Goal: Task Accomplishment & Management: Manage account settings

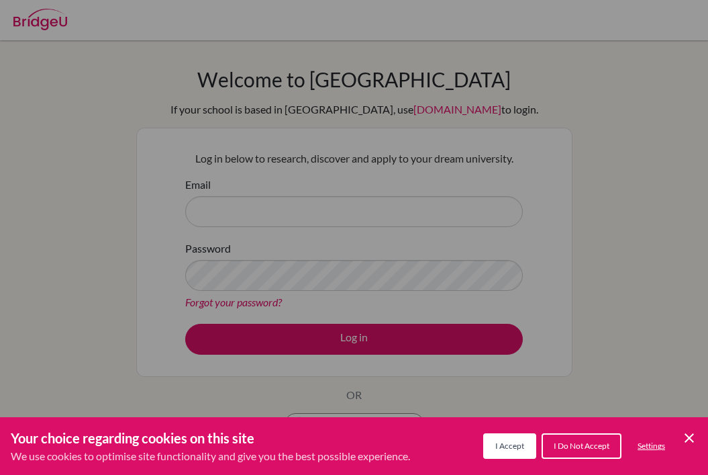
click at [512, 447] on span "I Accept" at bounding box center [510, 446] width 29 height 10
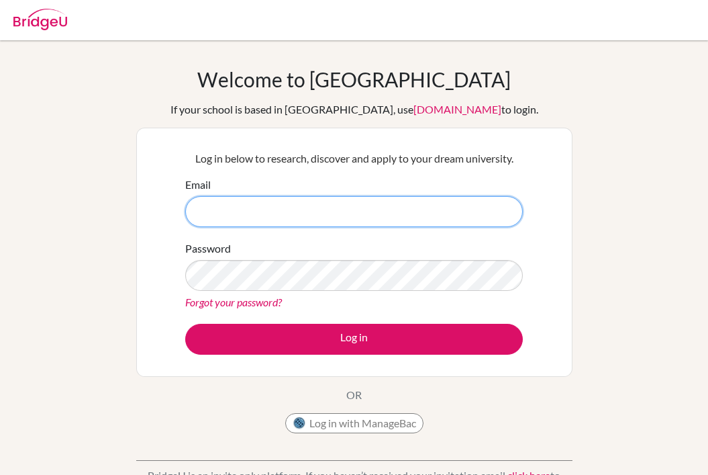
click at [295, 207] on input "Email" at bounding box center [354, 211] width 338 height 31
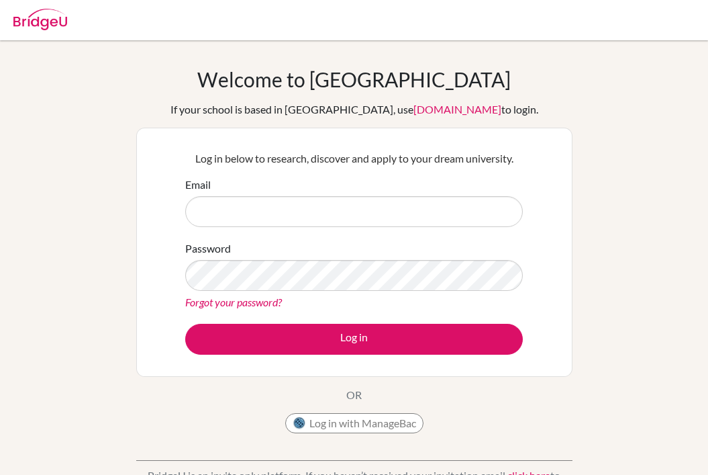
click at [234, 305] on link "Forgot your password?" at bounding box center [233, 301] width 97 height 13
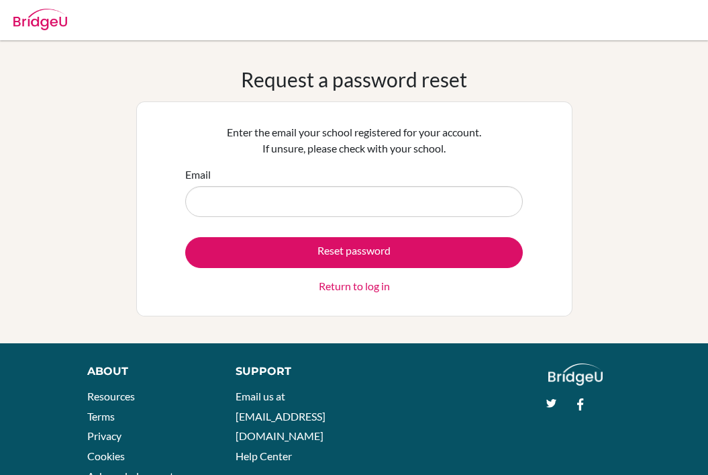
click at [336, 290] on link "Return to log in" at bounding box center [354, 286] width 71 height 16
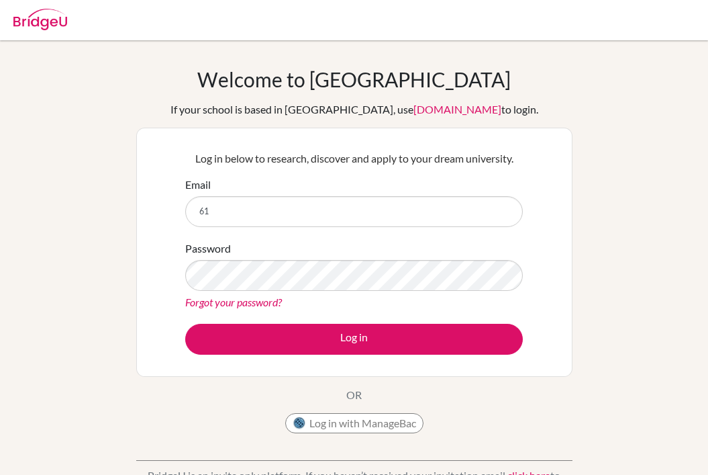
type input "6"
type input "[EMAIL_ADDRESS][DOMAIN_NAME]"
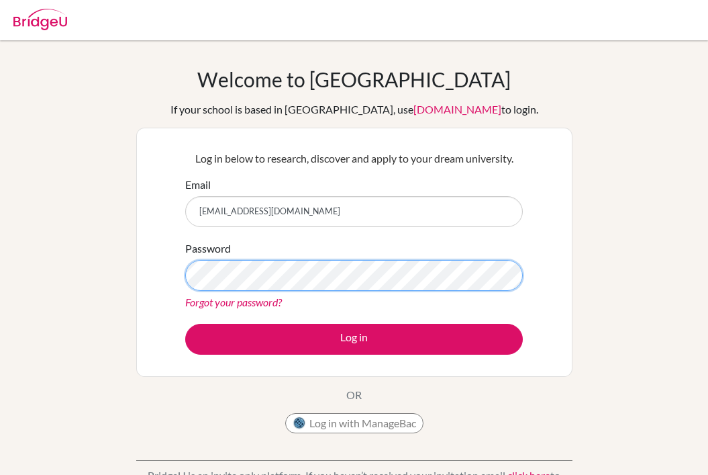
click at [185, 324] on button "Log in" at bounding box center [354, 339] width 338 height 31
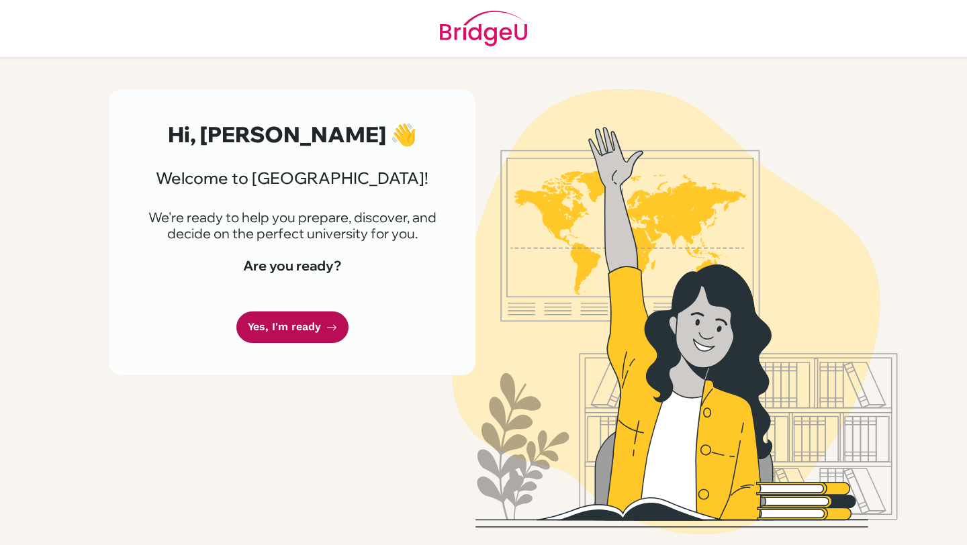
click at [291, 328] on link "Yes, I'm ready" at bounding box center [292, 328] width 112 height 32
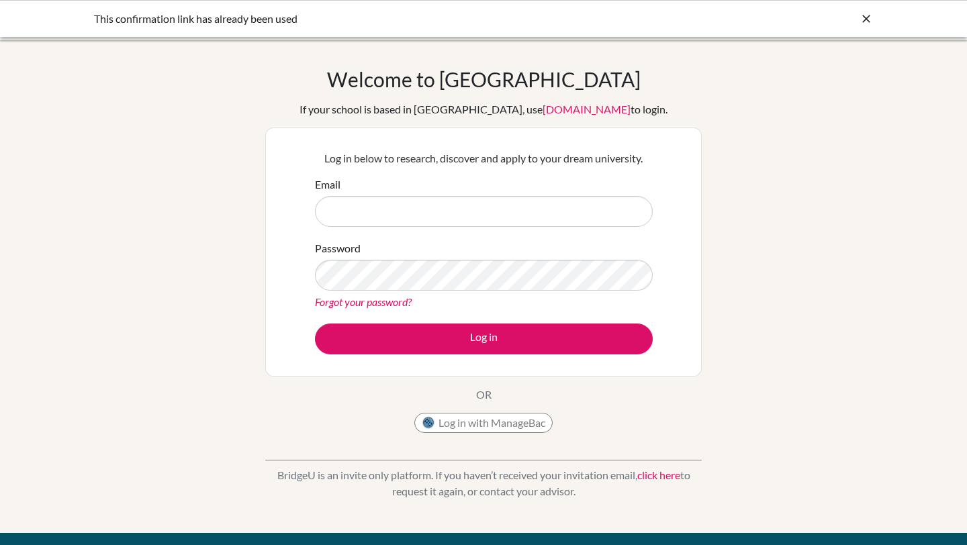
click at [471, 219] on input "Email" at bounding box center [484, 211] width 338 height 31
type input "[EMAIL_ADDRESS][DOMAIN_NAME]"
click at [399, 303] on link "Forgot your password?" at bounding box center [363, 301] width 97 height 13
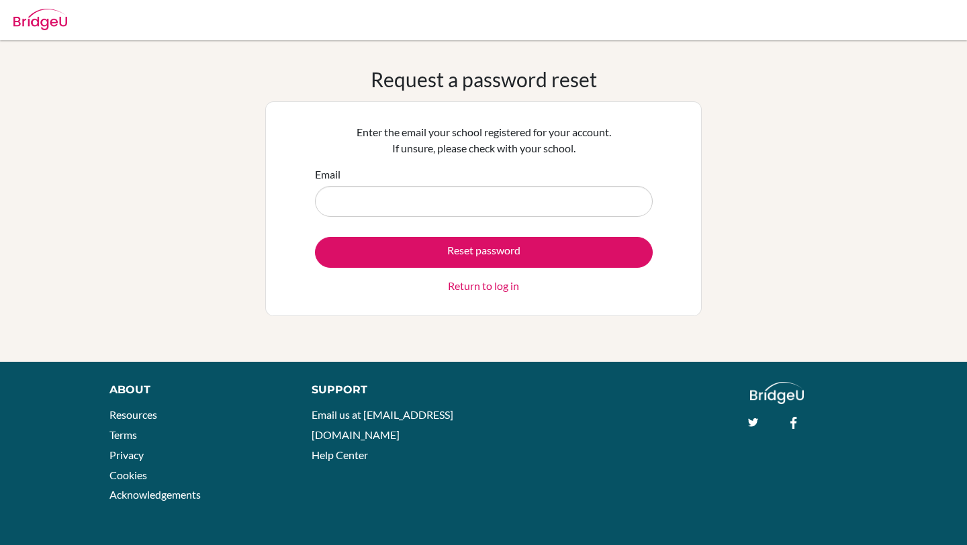
click at [444, 201] on input "Email" at bounding box center [484, 201] width 338 height 31
type input "162861@ogrenci.tedankara.k12.tr"
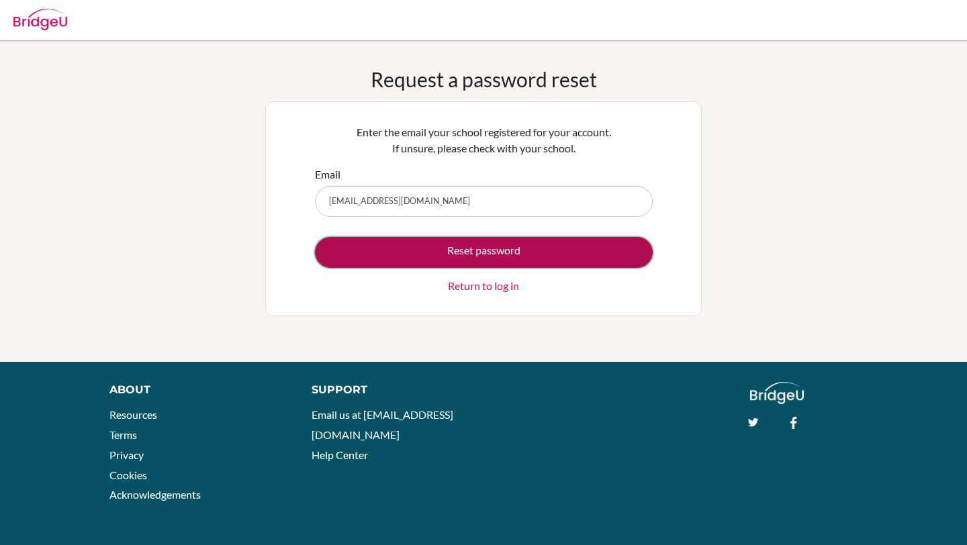
click at [427, 248] on button "Reset password" at bounding box center [484, 252] width 338 height 31
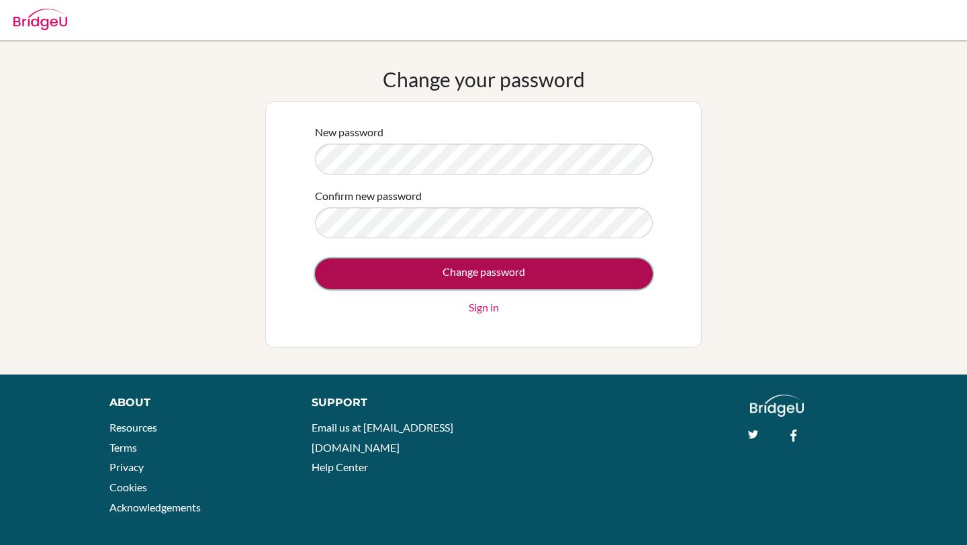
click at [547, 273] on input "Change password" at bounding box center [484, 274] width 338 height 31
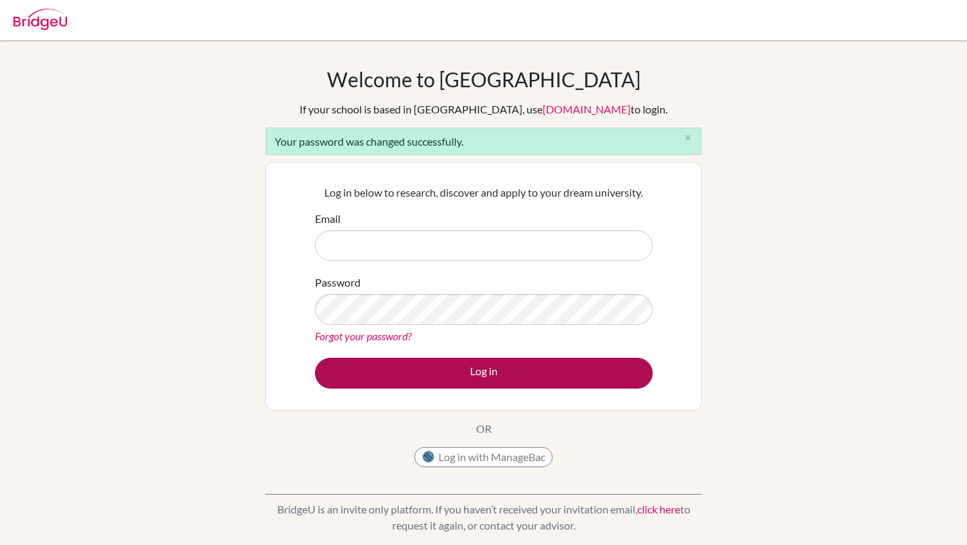
type input "[EMAIL_ADDRESS][DOMAIN_NAME]"
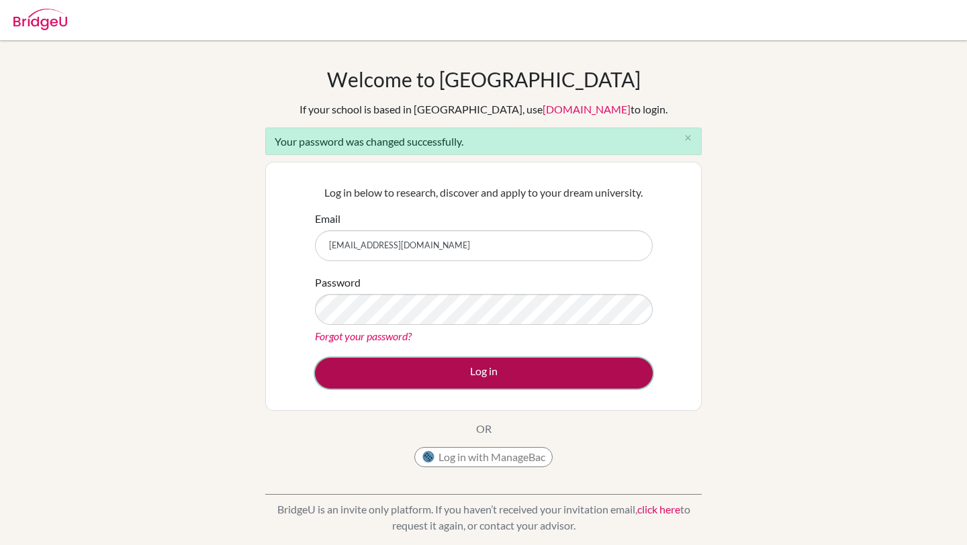
click at [408, 369] on button "Log in" at bounding box center [484, 373] width 338 height 31
